Goal: Task Accomplishment & Management: Use online tool/utility

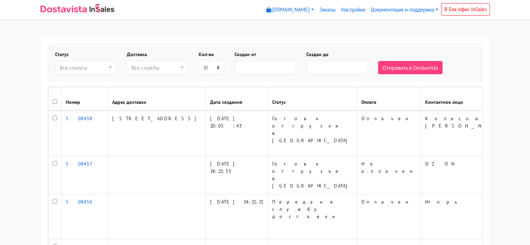
select select
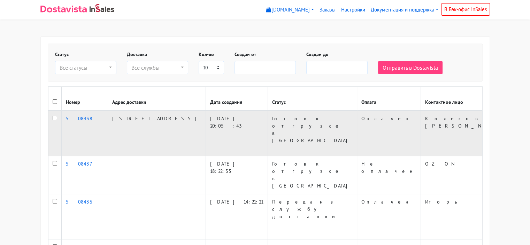
click at [55, 118] on input "checkbox" at bounding box center [55, 118] width 5 height 5
checkbox input "true"
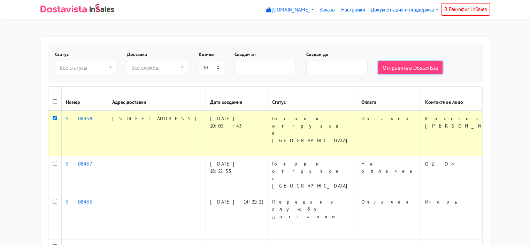
click at [409, 68] on button "Отправить в Dostavista" at bounding box center [410, 67] width 64 height 13
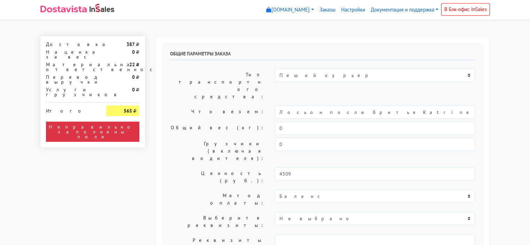
select select "10:00"
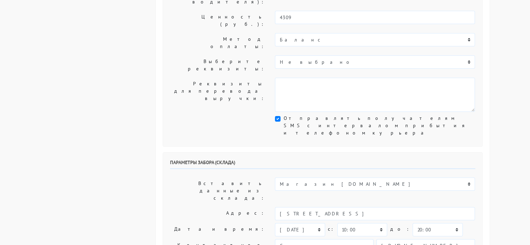
scroll to position [174, 0]
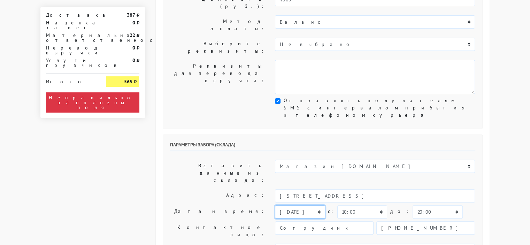
click at [319, 205] on select "сегодня завтра 02.09.2025 03.09.2025 04.09.2025 05.09.2025 06.09.2025 07.09.202…" at bounding box center [300, 211] width 50 height 13
select select "01.09.2025"
click at [275, 205] on select "сегодня завтра 02.09.2025 03.09.2025 04.09.2025 05.09.2025 06.09.2025 07.09.202…" at bounding box center [300, 211] width 50 height 13
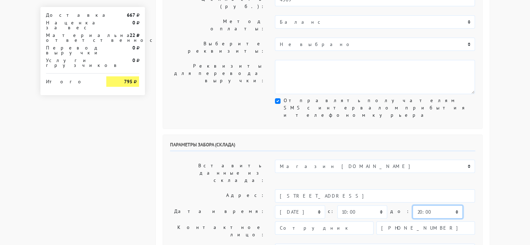
click at [440, 205] on select "00:00 00:30 01:00 01:30 02:00 02:30 03:00 03:30 04:00 04:30 05:00 05:30 06:00 0…" at bounding box center [438, 211] width 50 height 13
select select "11:00"
click at [413, 205] on select "00:00 00:30 01:00 01:30 02:00 02:30 03:00 03:30 04:00 04:30 05:00 05:30 06:00 0…" at bounding box center [438, 211] width 50 height 13
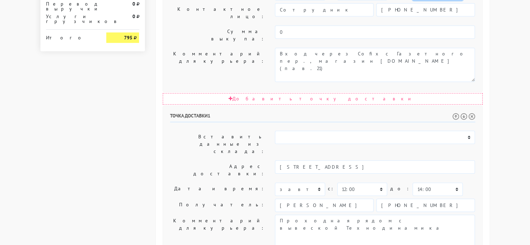
scroll to position [396, 0]
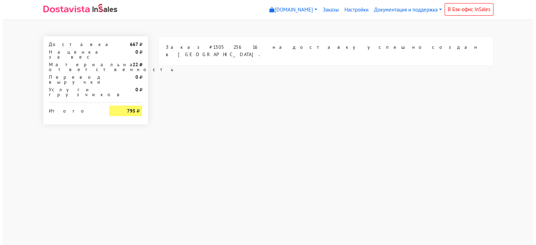
scroll to position [0, 0]
